Goal: Navigation & Orientation: Find specific page/section

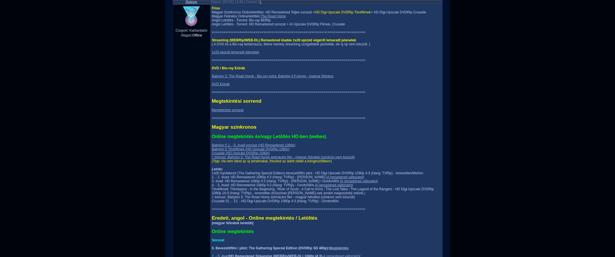
scroll to position [181, 0]
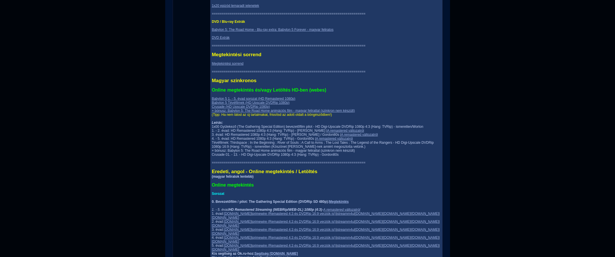
scroll to position [207, 0]
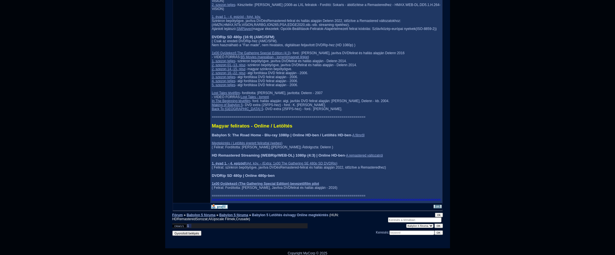
scroll to position [776, 0]
